Goal: Task Accomplishment & Management: Manage account settings

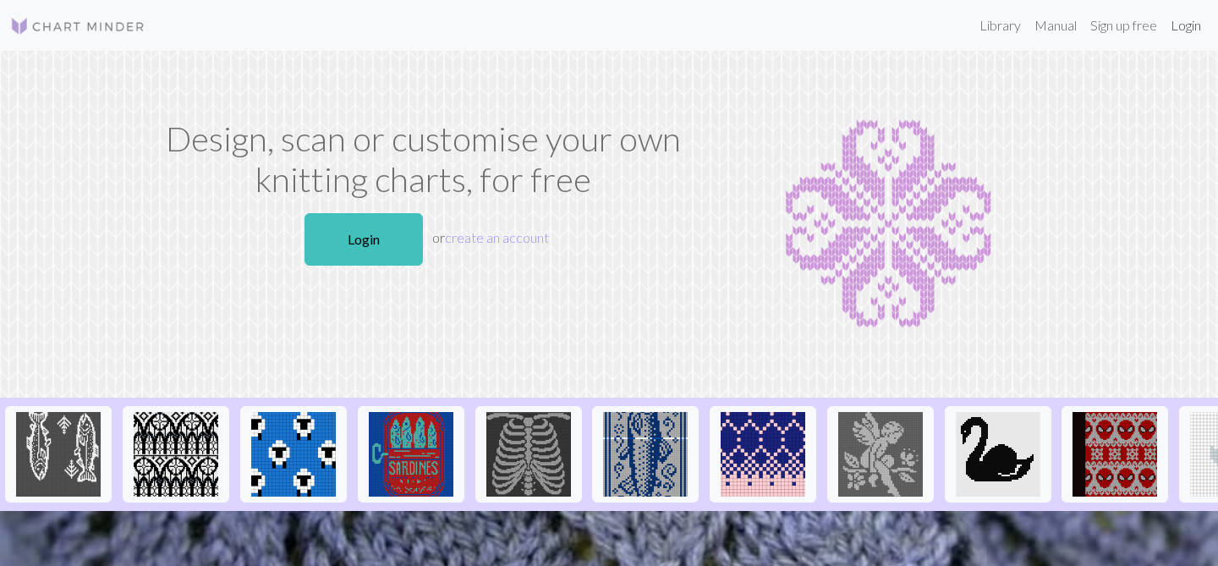
click at [1177, 26] on link "Login" at bounding box center [1186, 25] width 44 height 34
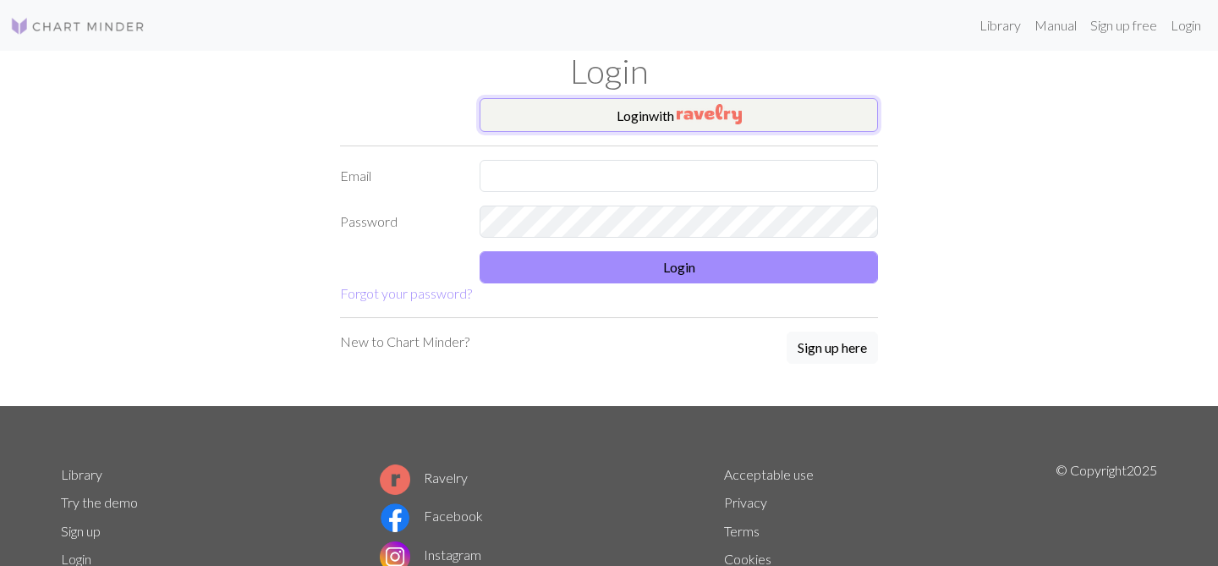
click at [716, 112] on img "button" at bounding box center [709, 114] width 65 height 20
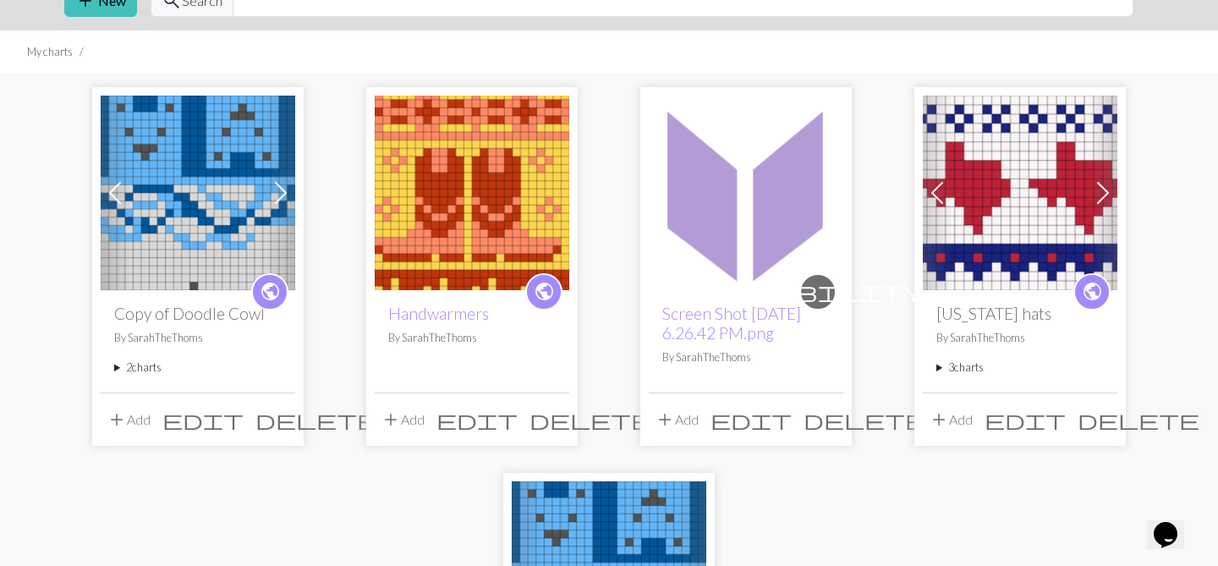
scroll to position [83, 0]
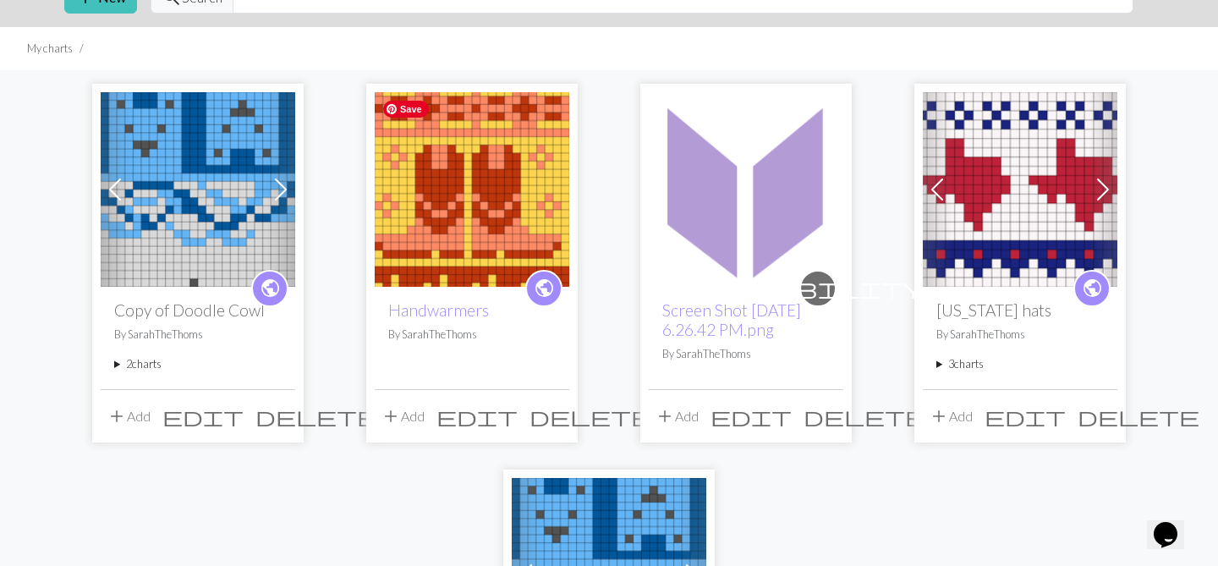
click at [492, 203] on img at bounding box center [472, 189] width 195 height 195
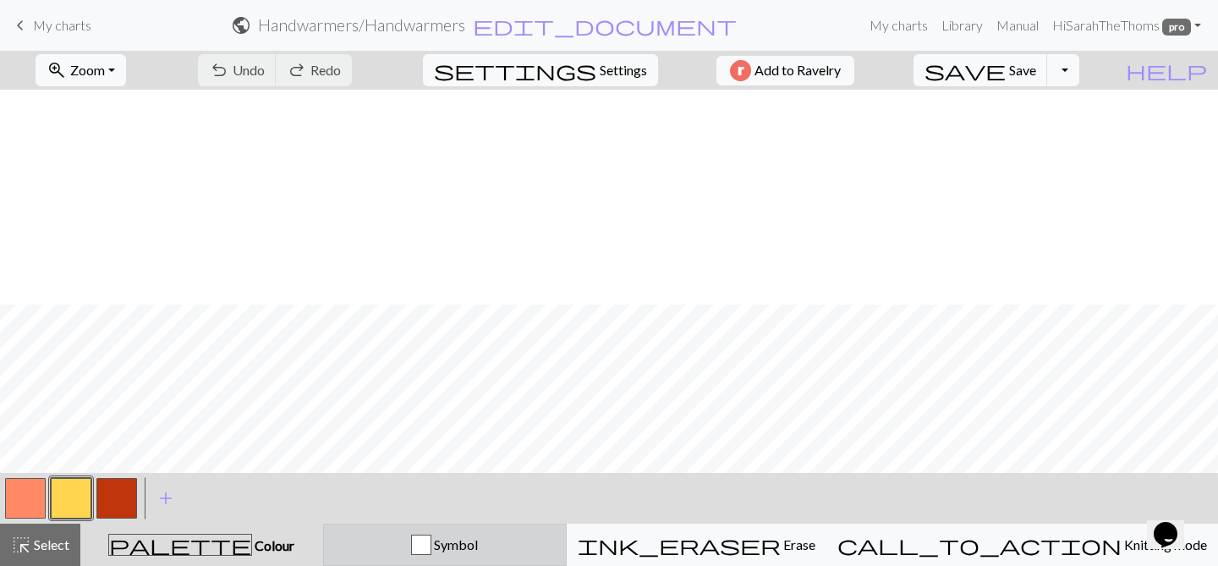
scroll to position [691, 0]
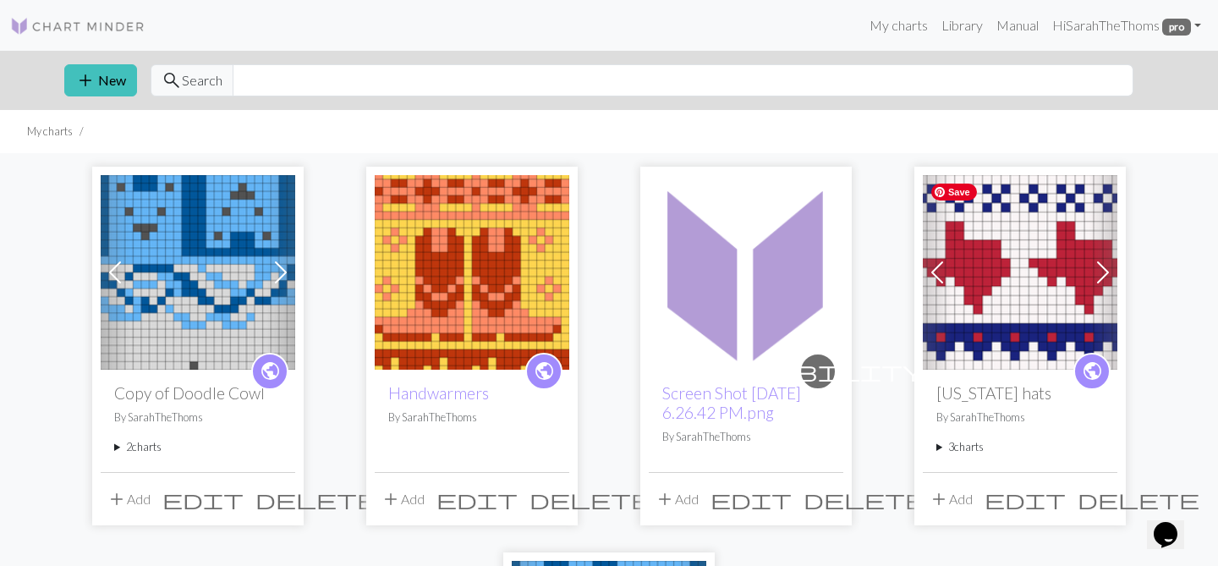
click at [1026, 294] on img at bounding box center [1020, 272] width 195 height 195
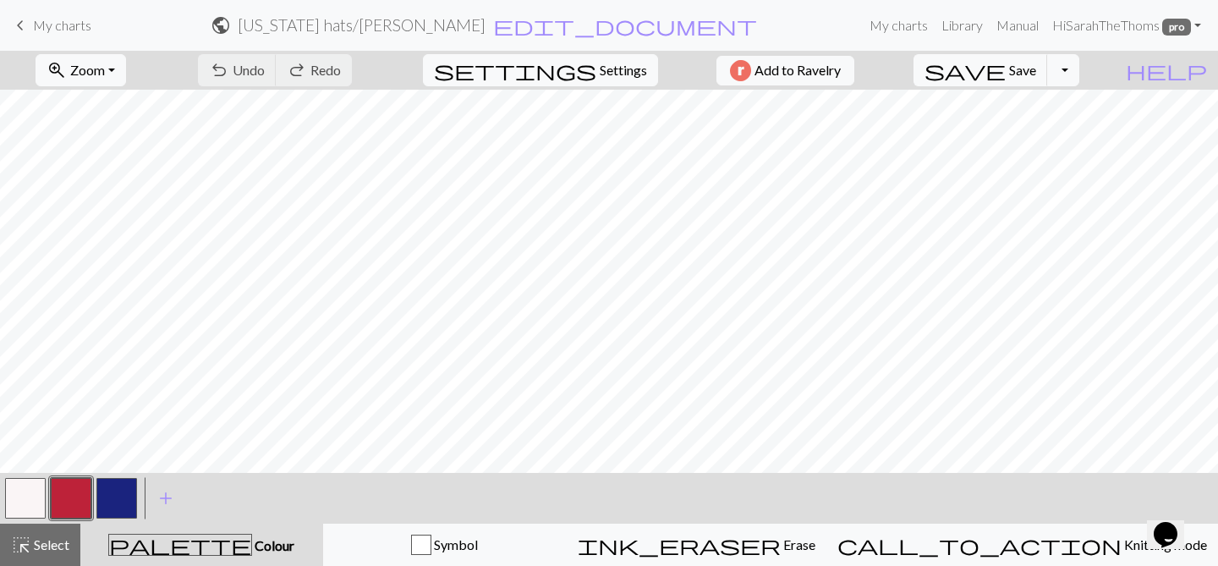
click at [452, 27] on h2 "[US_STATE] hats / [PERSON_NAME]" at bounding box center [362, 24] width 248 height 19
select select "68929486d7214c32a6f9d978"
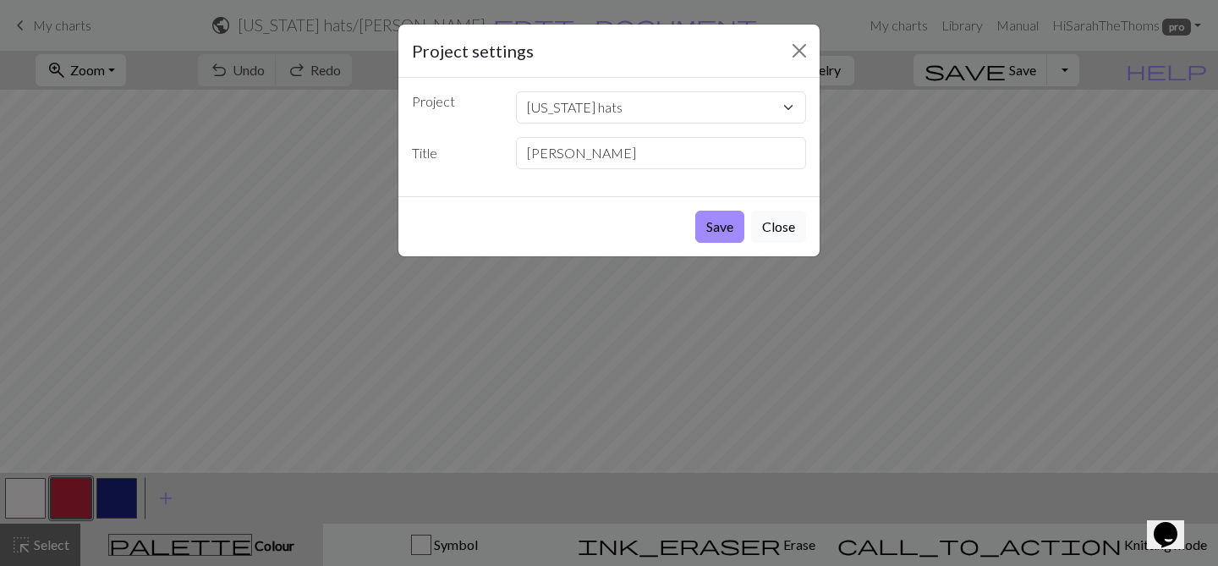
click at [777, 232] on button "Close" at bounding box center [778, 227] width 55 height 32
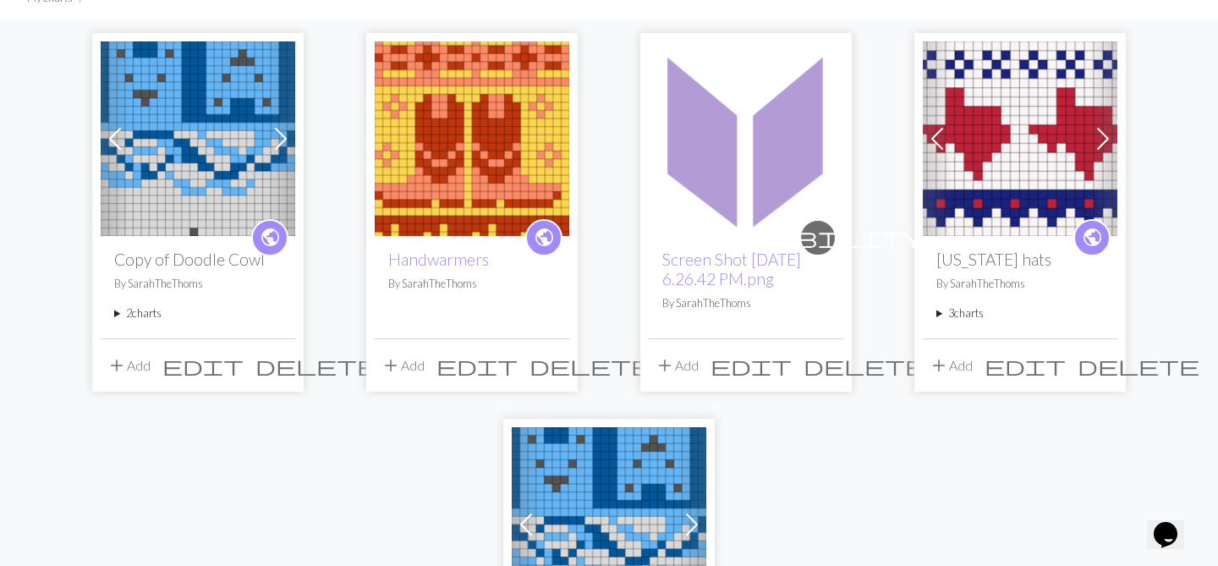
scroll to position [118, 0]
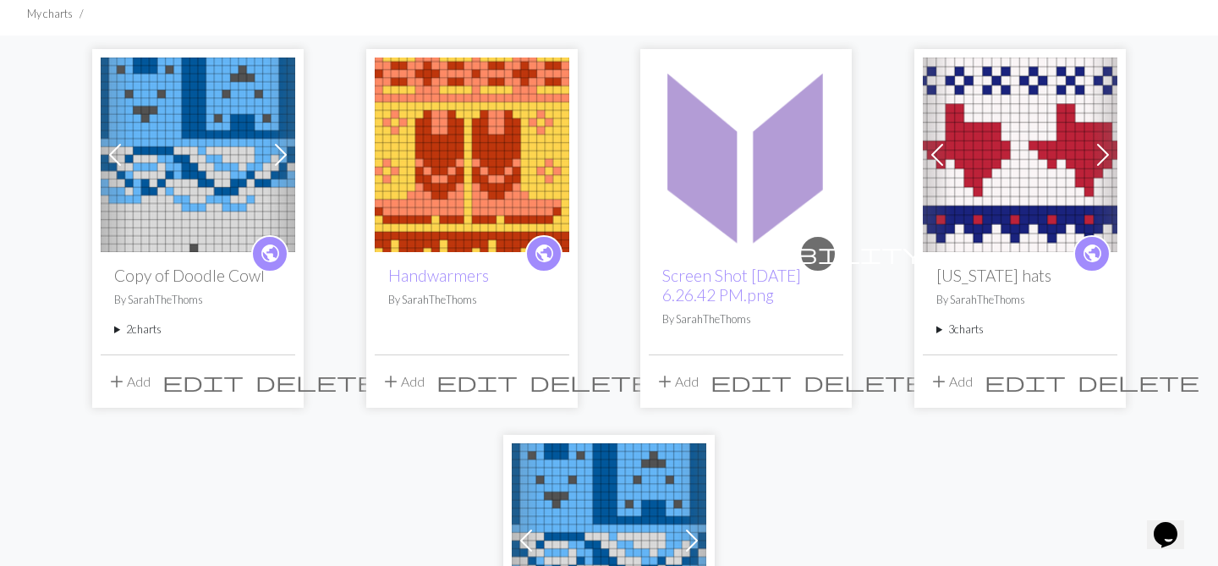
click at [940, 332] on summary "3 charts" at bounding box center [1019, 329] width 167 height 16
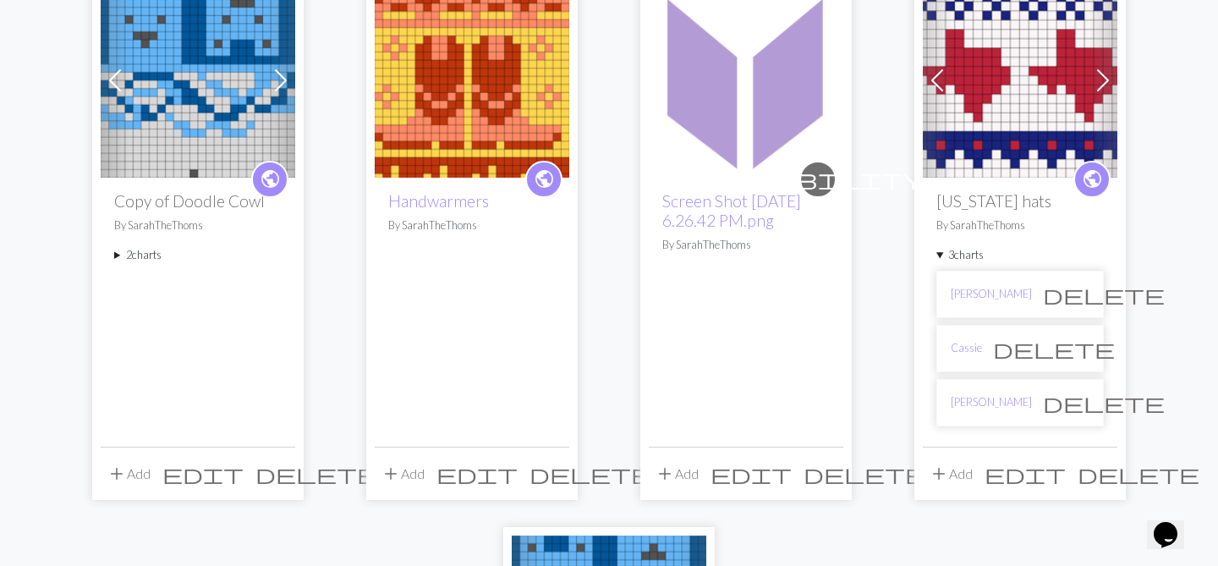
scroll to position [197, 0]
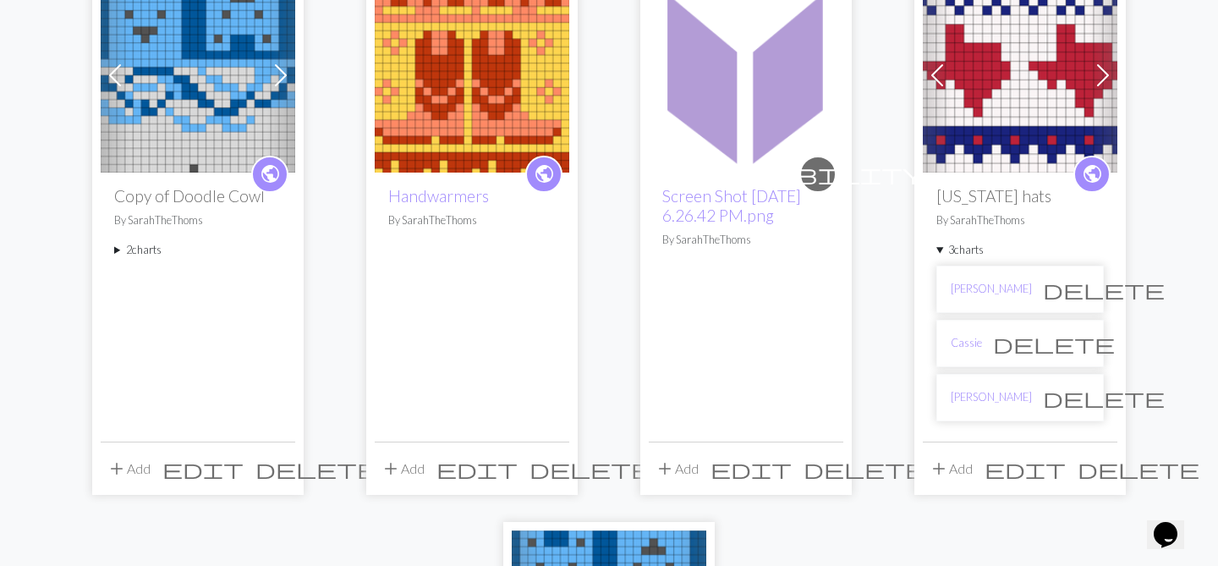
click at [981, 398] on li "[PERSON_NAME]" at bounding box center [1019, 397] width 167 height 47
click at [963, 344] on link "Cassie" at bounding box center [966, 343] width 31 height 16
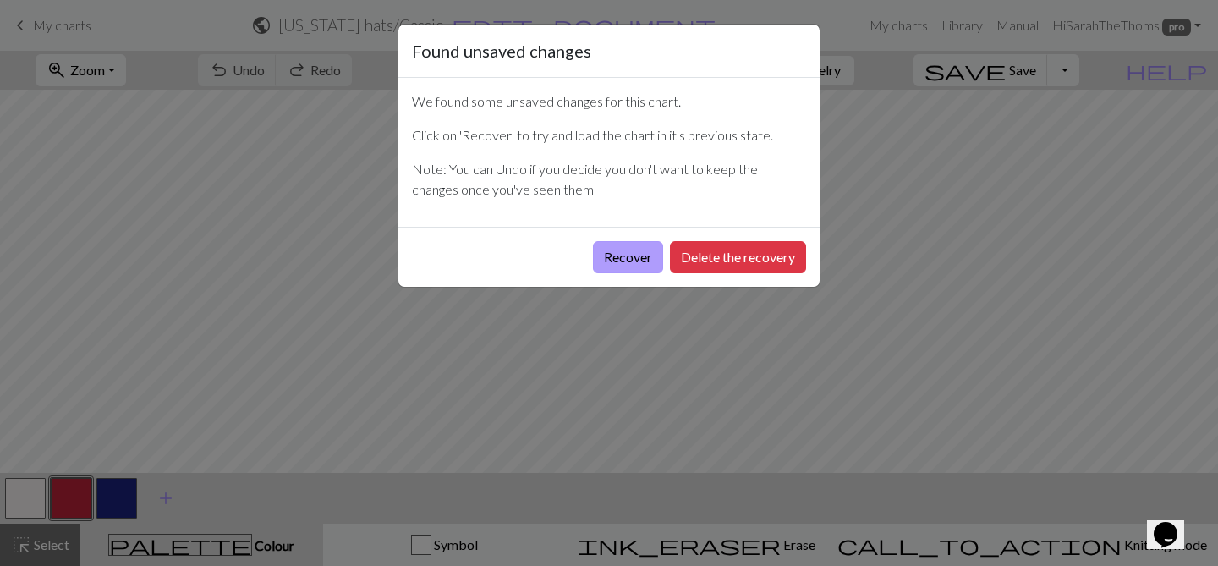
click at [644, 257] on button "Recover" at bounding box center [628, 257] width 70 height 32
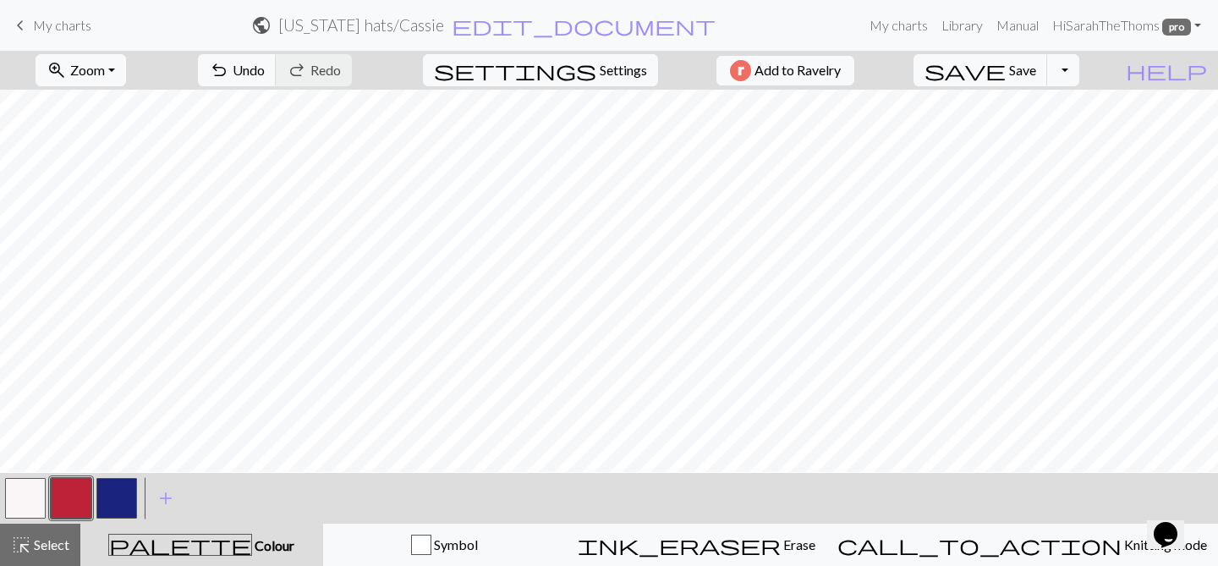
scroll to position [91, 0]
click at [19, 506] on button "button" at bounding box center [25, 498] width 41 height 41
click at [120, 506] on button "button" at bounding box center [116, 498] width 41 height 41
click at [25, 496] on button "button" at bounding box center [25, 498] width 41 height 41
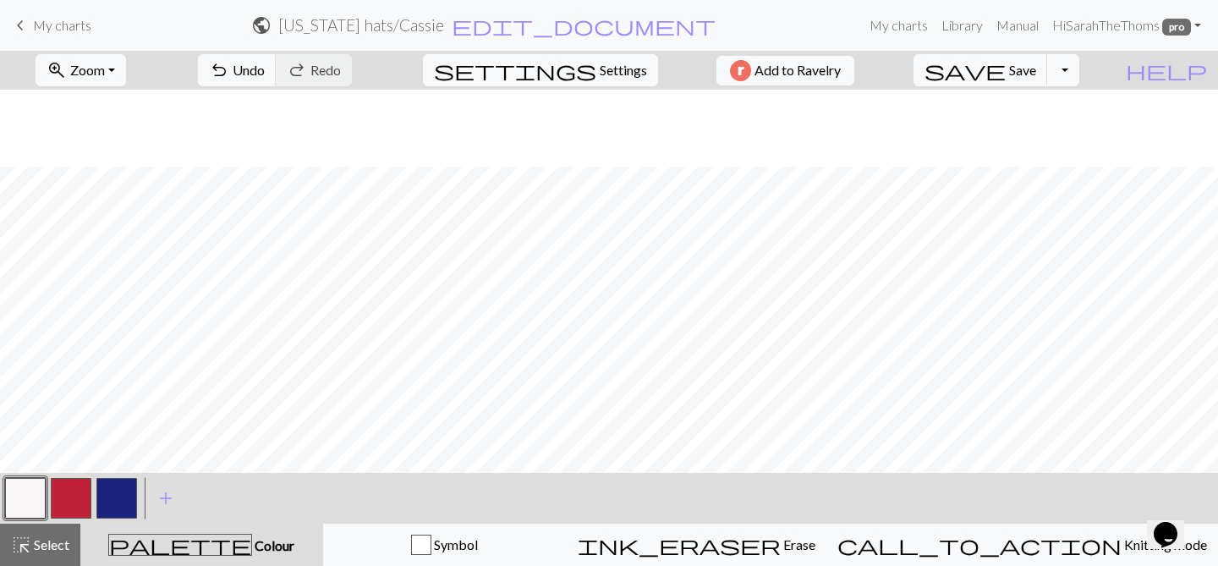
scroll to position [133, 0]
click at [127, 498] on button "button" at bounding box center [116, 498] width 41 height 41
click at [1006, 80] on span "save" at bounding box center [964, 70] width 81 height 24
click at [906, 26] on link "My charts" at bounding box center [899, 25] width 72 height 34
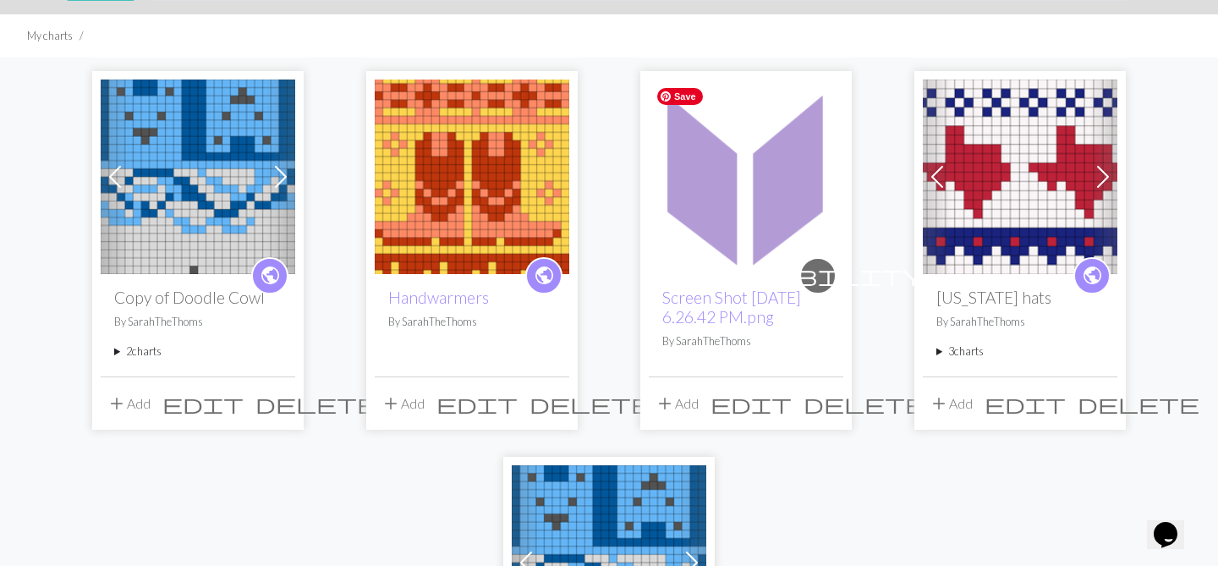
scroll to position [101, 0]
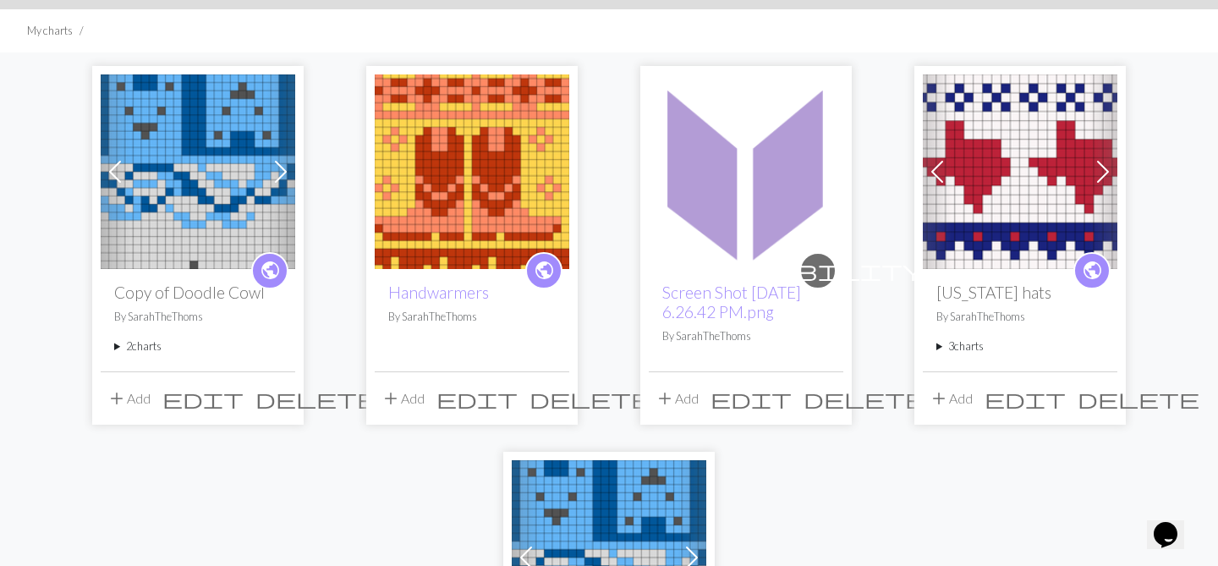
click at [940, 346] on summary "3 charts" at bounding box center [1019, 346] width 167 height 16
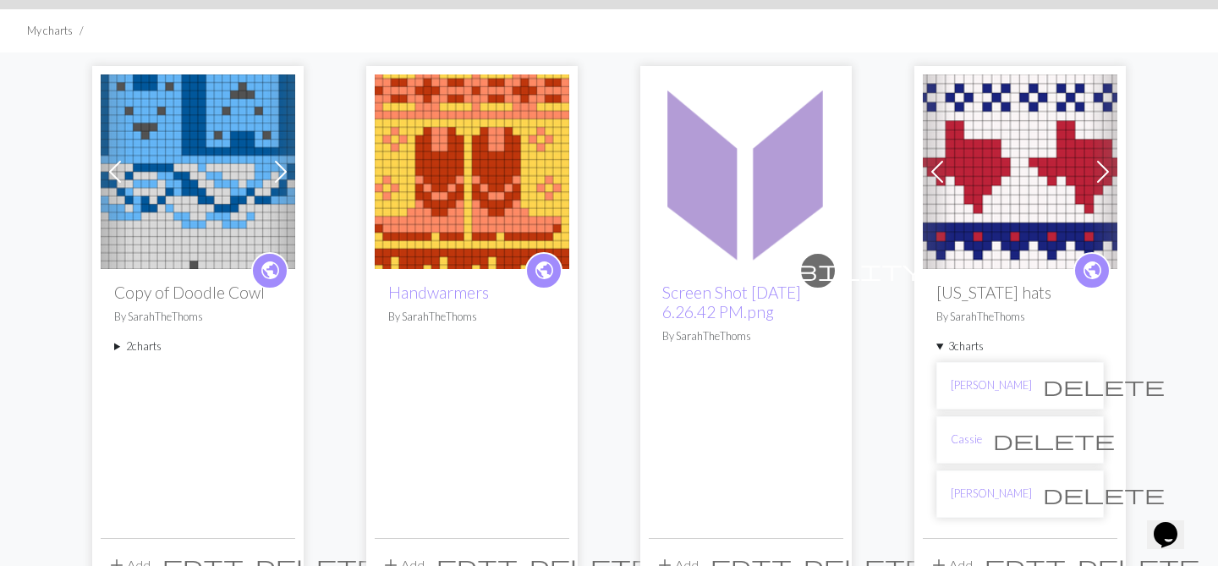
click at [1013, 488] on li "[PERSON_NAME]" at bounding box center [1019, 493] width 167 height 47
click at [958, 497] on link "[PERSON_NAME]" at bounding box center [991, 493] width 81 height 16
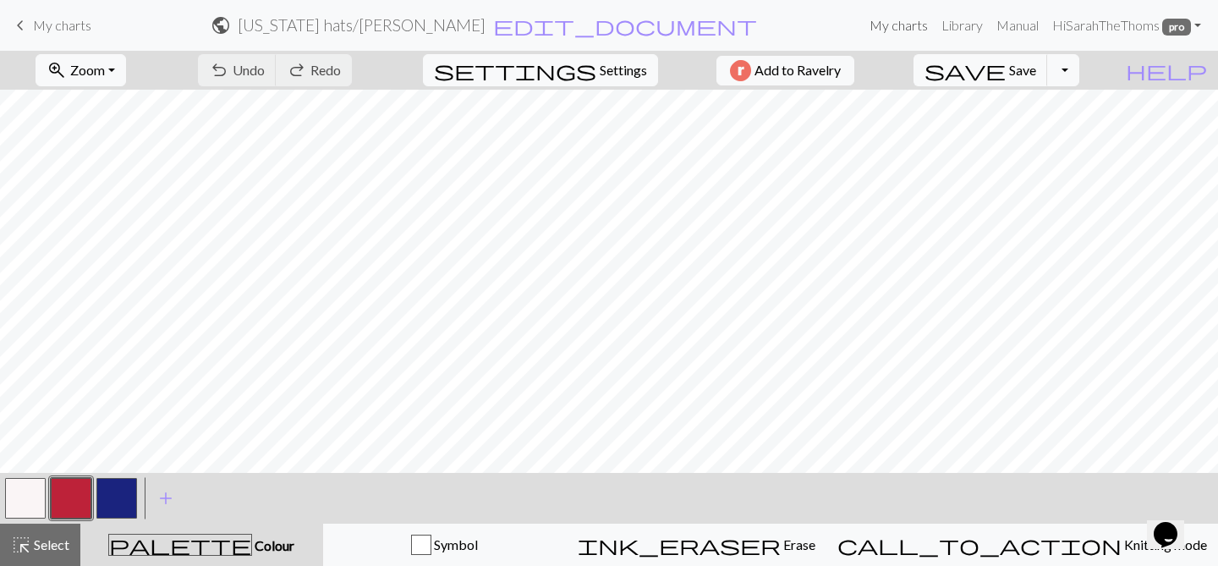
click at [902, 30] on link "My charts" at bounding box center [899, 25] width 72 height 34
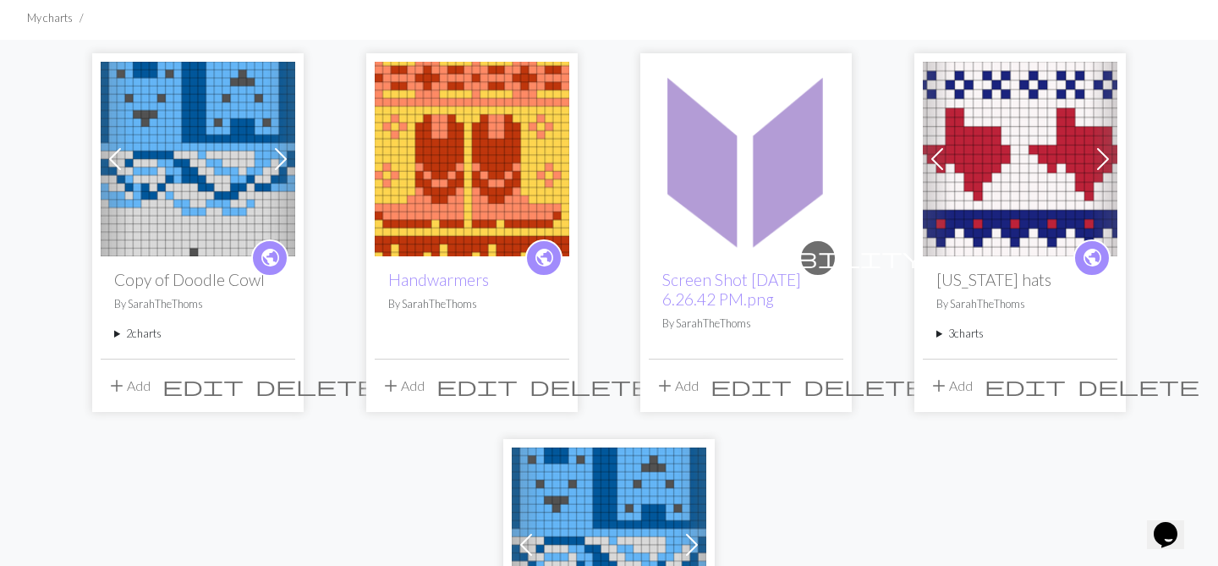
scroll to position [118, 0]
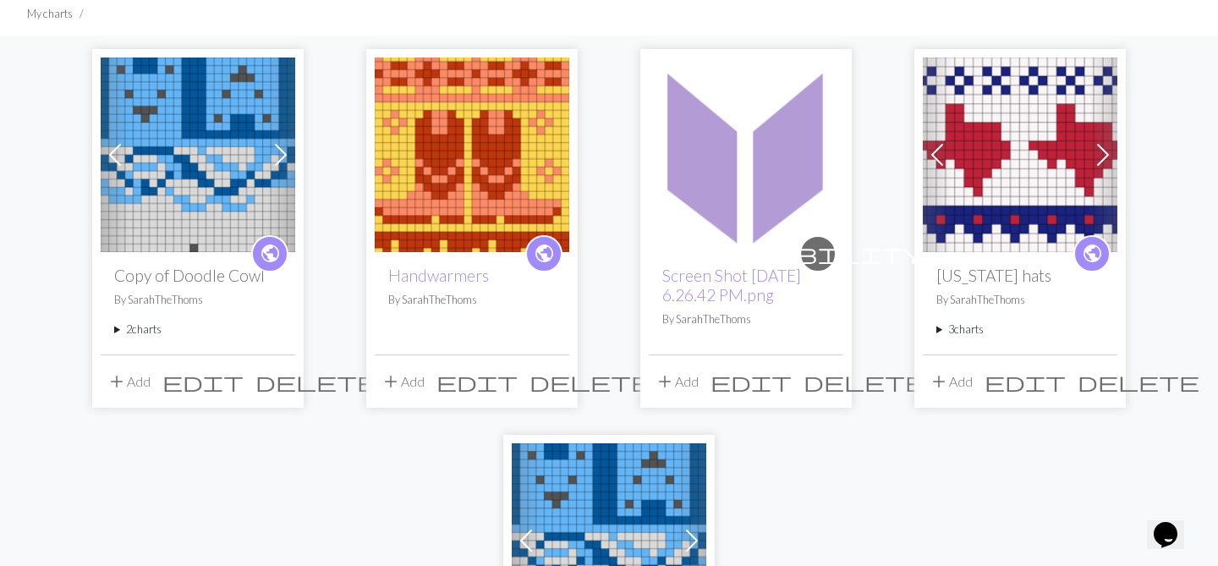
click at [828, 385] on span "delete" at bounding box center [864, 382] width 122 height 24
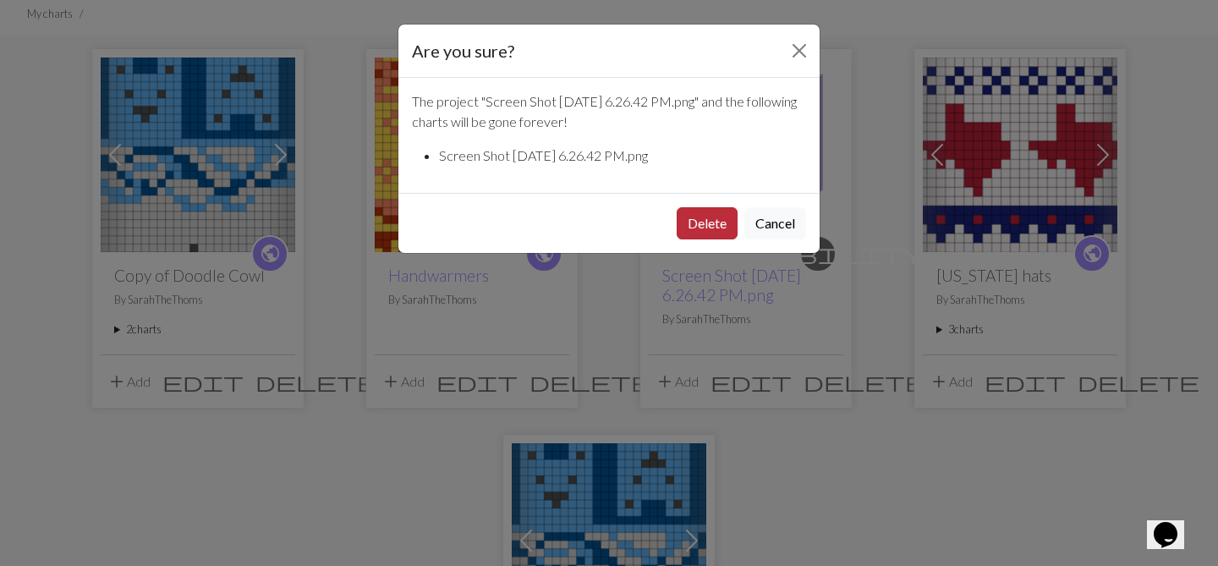
click at [702, 222] on button "Delete" at bounding box center [707, 223] width 61 height 32
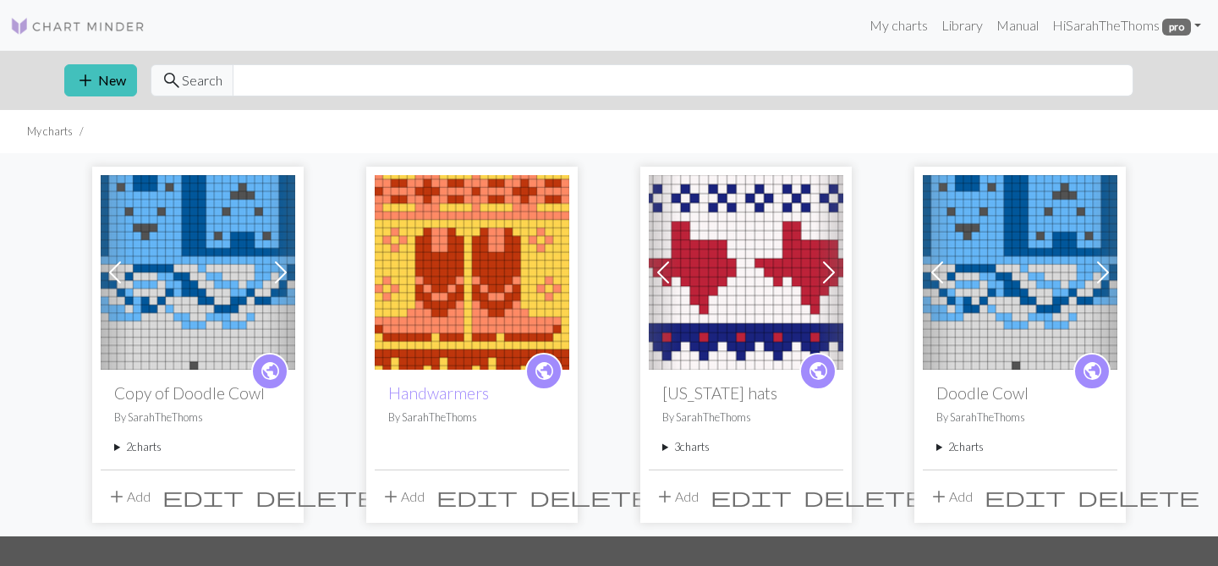
click at [943, 451] on summary "2 charts" at bounding box center [1019, 447] width 167 height 16
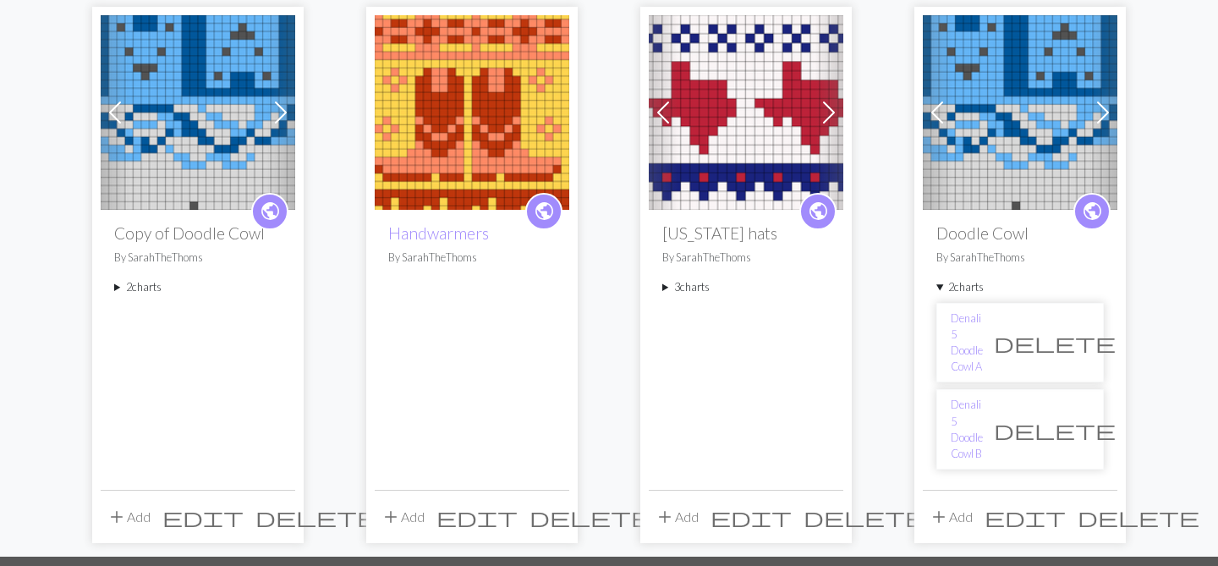
scroll to position [165, 0]
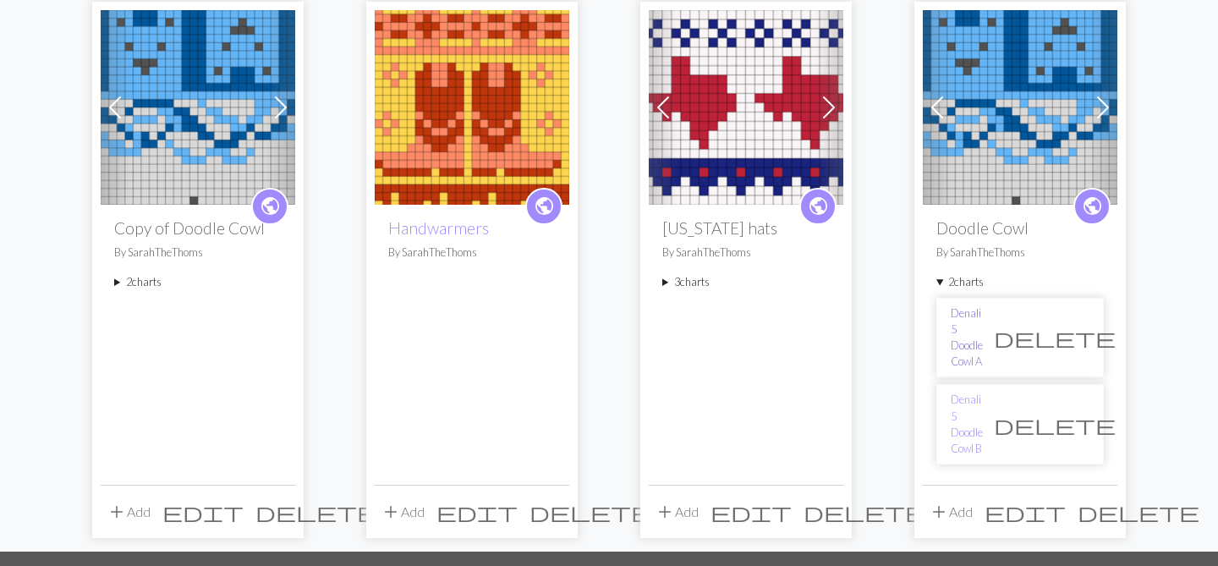
click at [983, 315] on link "Denali 5 Doodle Cowl A" at bounding box center [967, 337] width 32 height 65
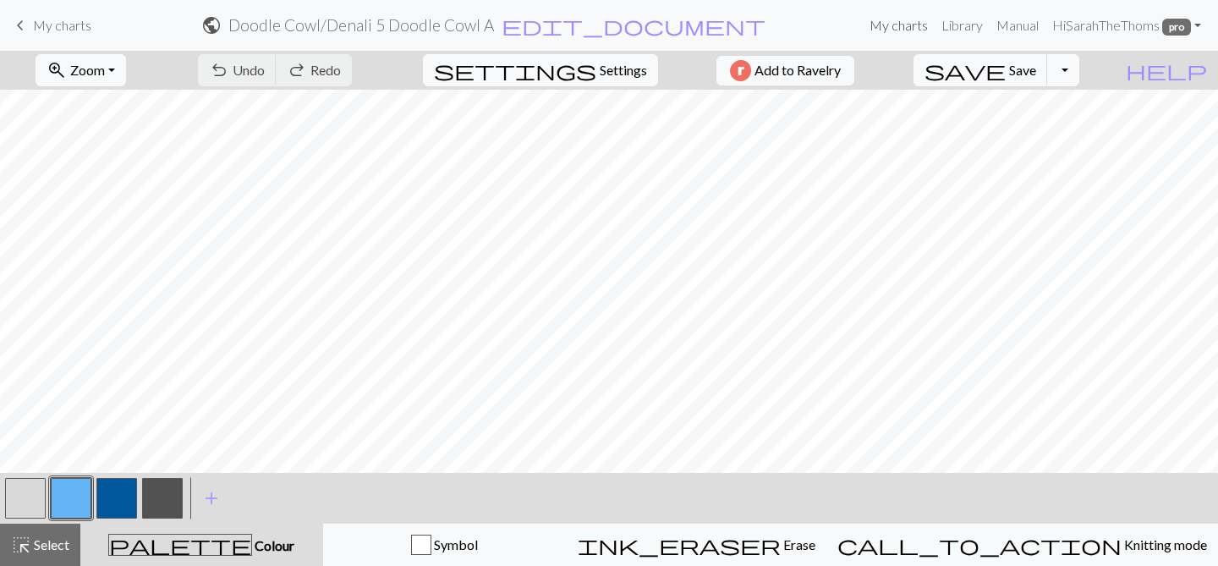
click at [888, 24] on link "My charts" at bounding box center [899, 25] width 72 height 34
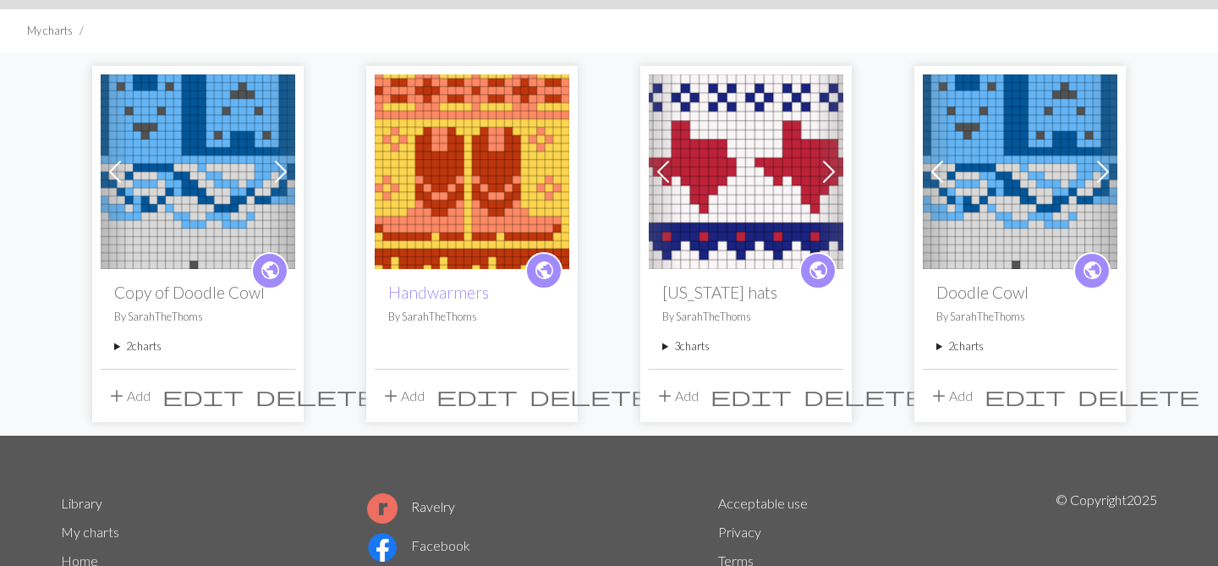
scroll to position [101, 0]
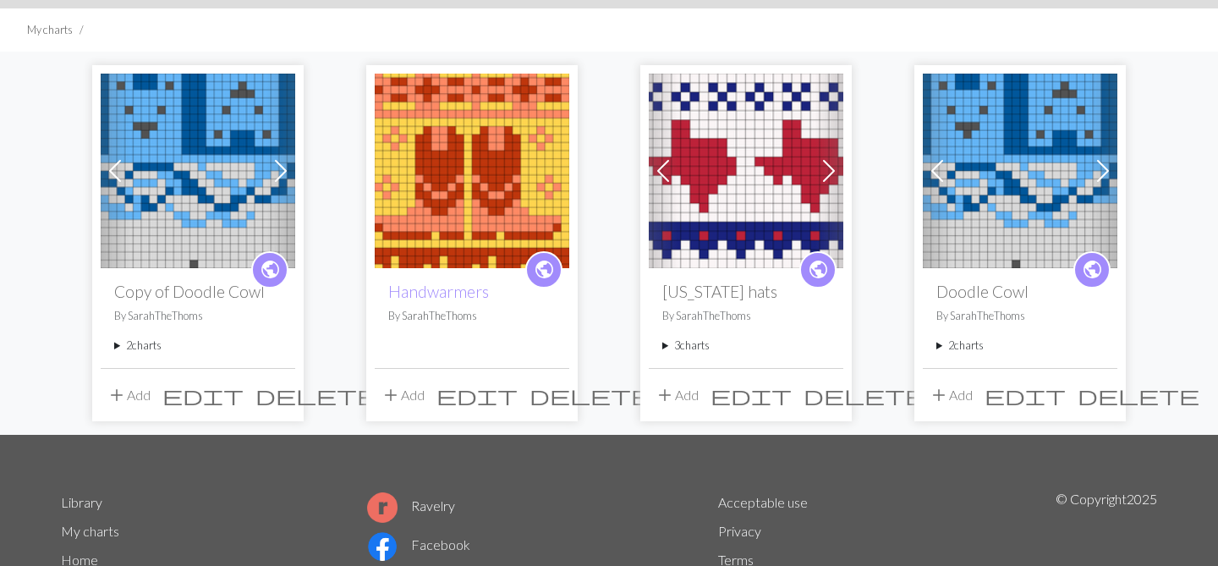
click at [662, 346] on summary "3 charts" at bounding box center [745, 345] width 167 height 16
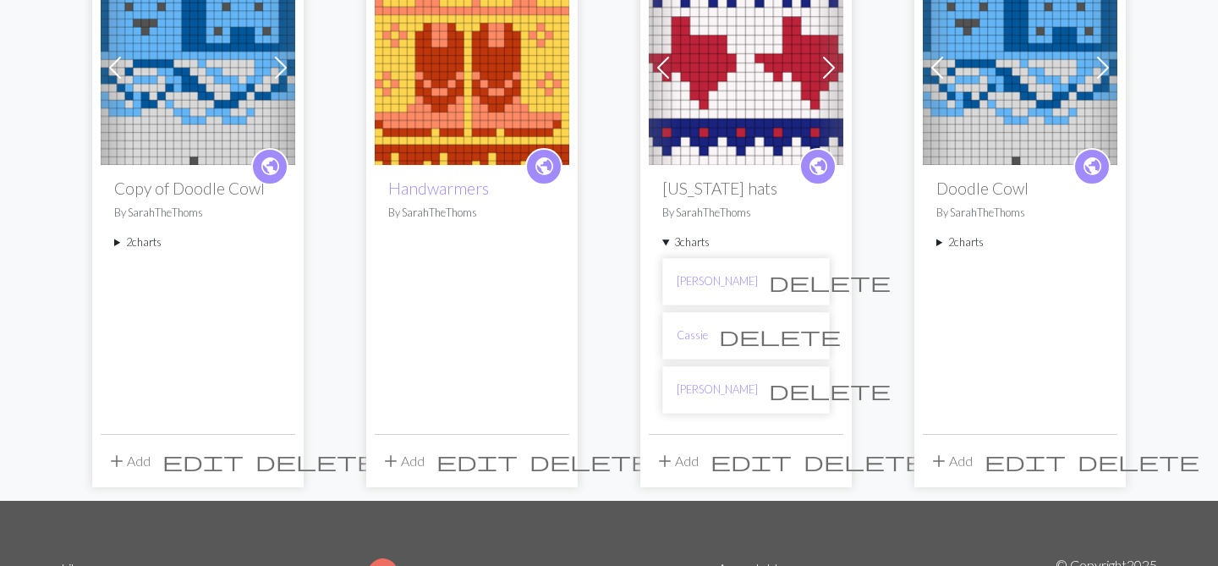
scroll to position [206, 0]
click at [694, 287] on link "[PERSON_NAME]" at bounding box center [717, 280] width 81 height 16
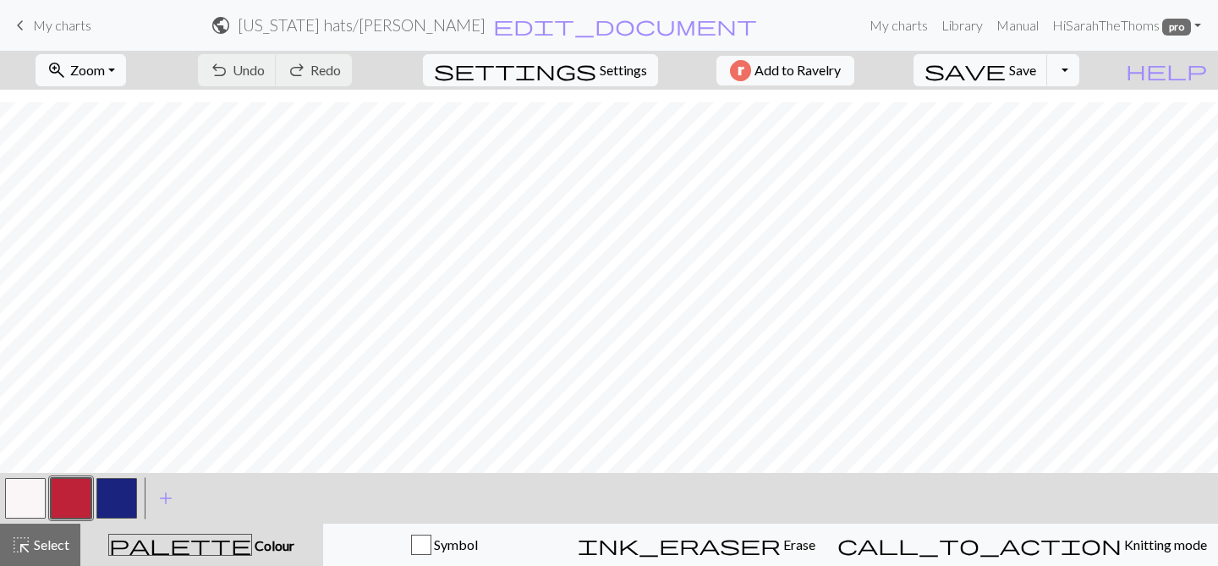
scroll to position [48, 0]
